Goal: Task Accomplishment & Management: Manage account settings

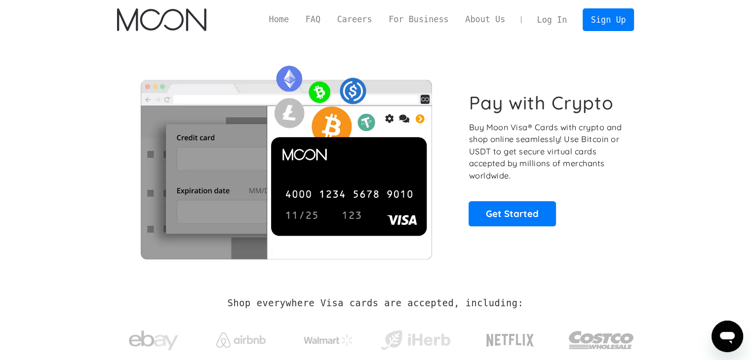
click at [557, 14] on link "Log In" at bounding box center [552, 20] width 46 height 22
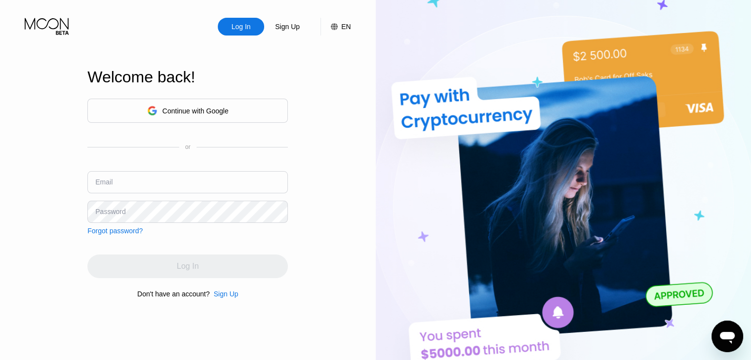
click at [194, 114] on div "Continue with Google" at bounding box center [187, 110] width 81 height 15
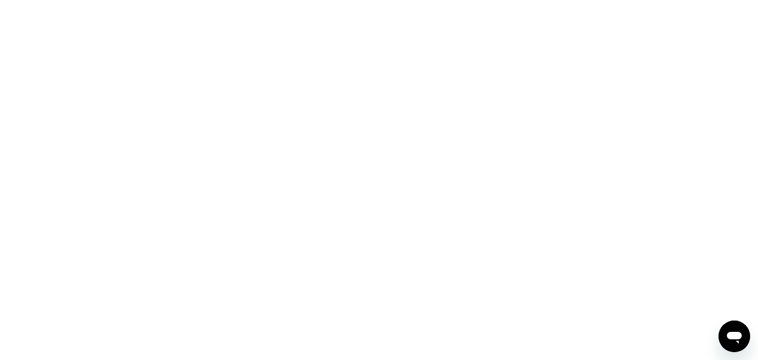
click at [552, 126] on div at bounding box center [379, 180] width 758 height 360
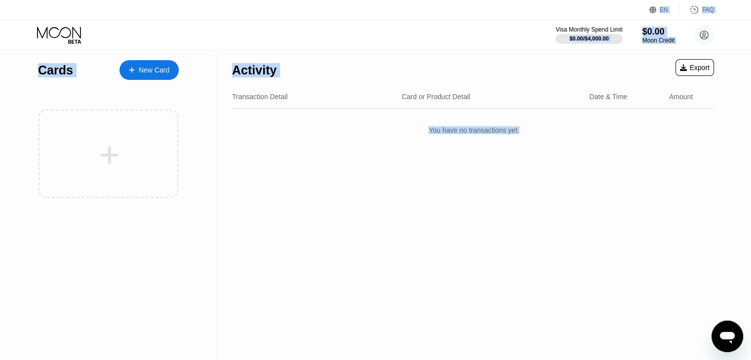
click at [584, 241] on div "Activity Export Transaction Detail Card or Product Detail Date & Time Amount Yo…" at bounding box center [473, 205] width 512 height 310
click at [443, 192] on div "Activity Export Transaction Detail Card or Product Detail Date & Time Amount Yo…" at bounding box center [473, 205] width 512 height 310
click at [612, 190] on div "Activity Export Transaction Detail Card or Product Detail Date & Time Amount Yo…" at bounding box center [473, 205] width 512 height 310
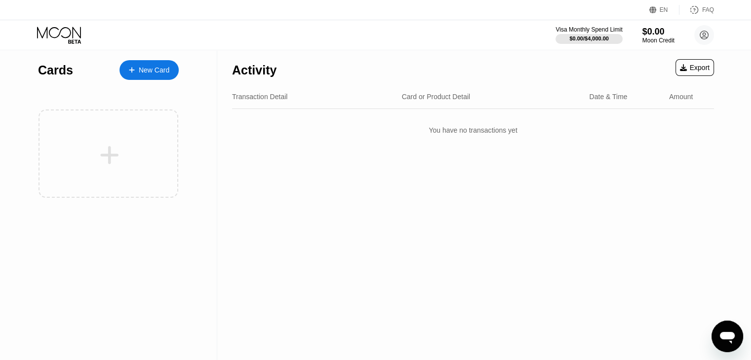
click at [284, 18] on div "EN Language Select an item Save FAQ" at bounding box center [375, 10] width 751 height 20
